Goal: Task Accomplishment & Management: Use online tool/utility

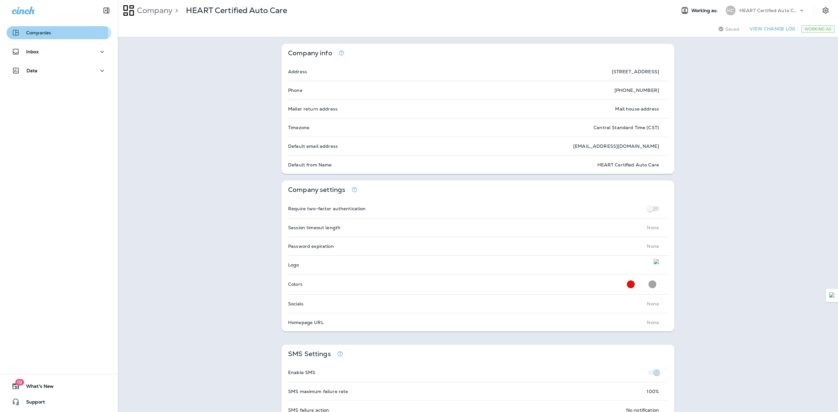
click at [41, 34] on p "Companies" at bounding box center [38, 32] width 25 height 5
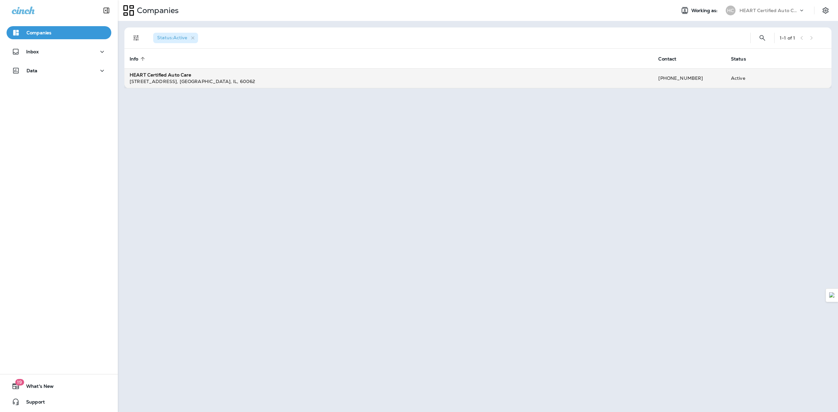
click at [251, 79] on div "[STREET_ADDRESS]" at bounding box center [389, 81] width 518 height 7
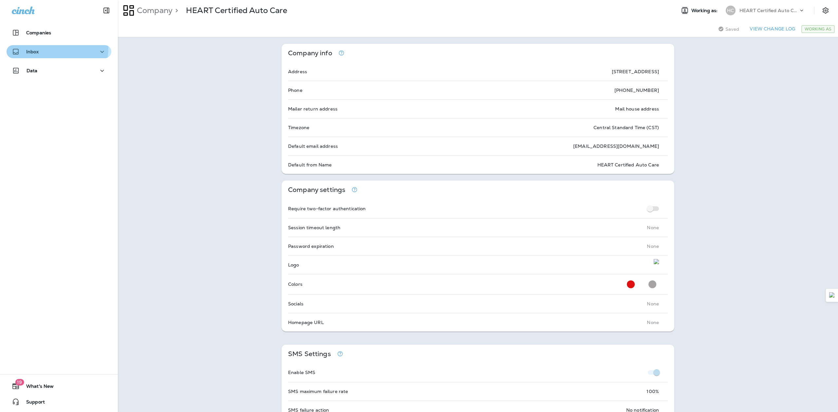
click at [33, 47] on button "Inbox" at bounding box center [59, 51] width 105 height 13
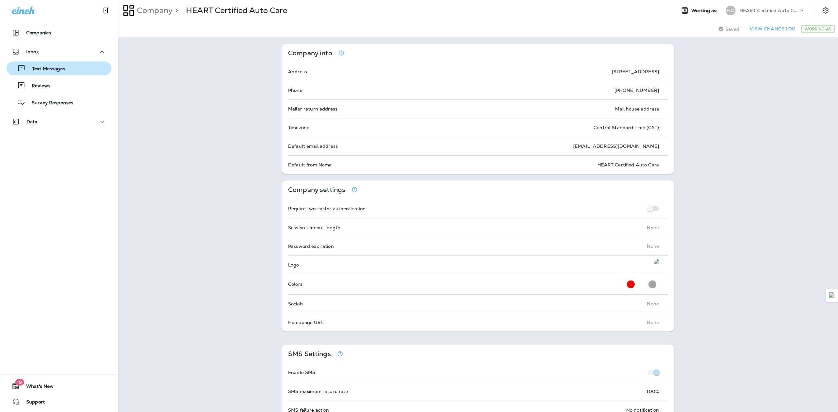
click at [51, 69] on p "Text Messages" at bounding box center [46, 69] width 40 height 6
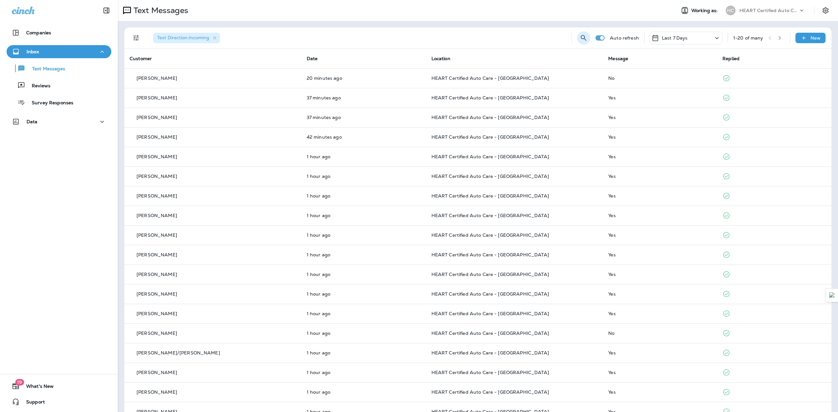
click at [581, 39] on icon "Search Messages" at bounding box center [584, 38] width 6 height 6
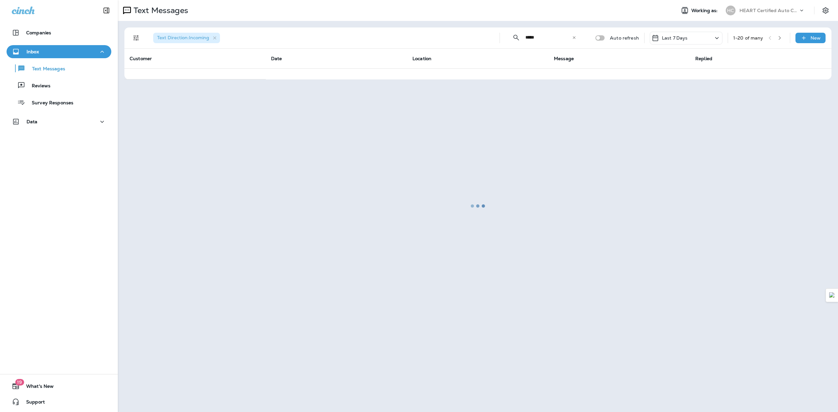
type input "*****"
click at [572, 38] on div at bounding box center [477, 206] width 719 height 411
drag, startPoint x: 545, startPoint y: 36, endPoint x: 540, endPoint y: 38, distance: 5.4
click at [545, 36] on div at bounding box center [477, 206] width 719 height 411
click at [537, 38] on div at bounding box center [477, 206] width 719 height 411
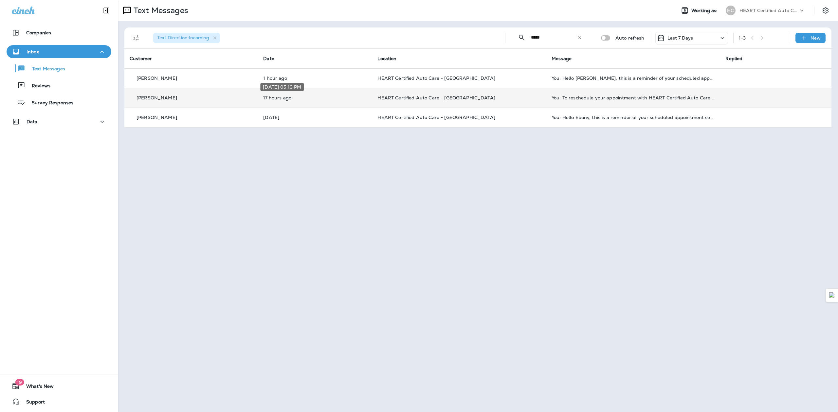
click at [308, 100] on p "17 hours ago" at bounding box center [315, 97] width 104 height 5
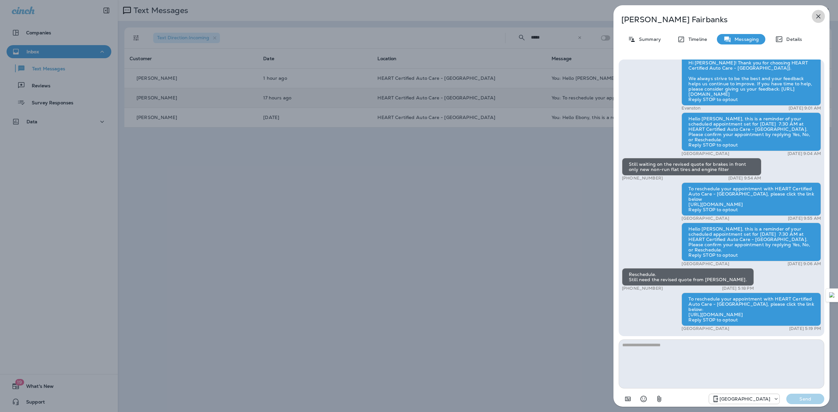
click at [819, 19] on icon "button" at bounding box center [818, 16] width 8 height 8
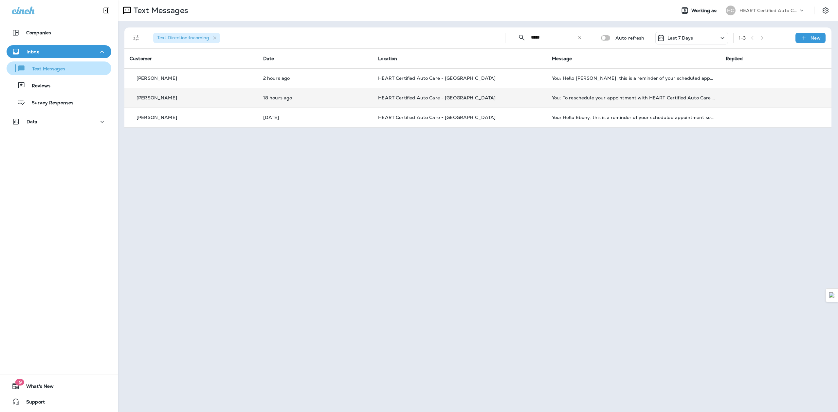
click at [54, 71] on p "Text Messages" at bounding box center [46, 69] width 40 height 6
